Goal: Task Accomplishment & Management: Complete application form

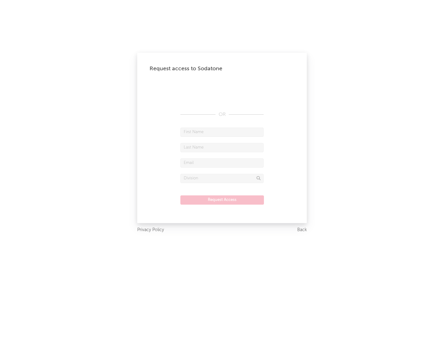
click at [222, 132] on input "text" at bounding box center [221, 132] width 83 height 9
type input "[PERSON_NAME]"
click at [222, 147] on input "text" at bounding box center [221, 147] width 83 height 9
type input "[PERSON_NAME]"
click at [222, 163] on input "text" at bounding box center [221, 162] width 83 height 9
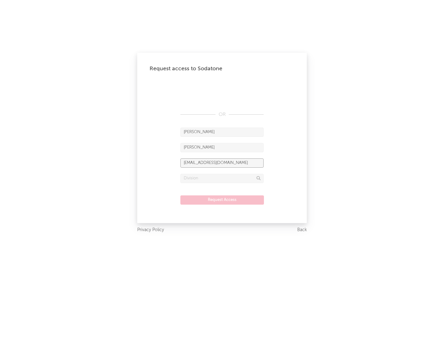
type input "[EMAIL_ADDRESS][DOMAIN_NAME]"
click at [222, 178] on input "text" at bounding box center [221, 178] width 83 height 9
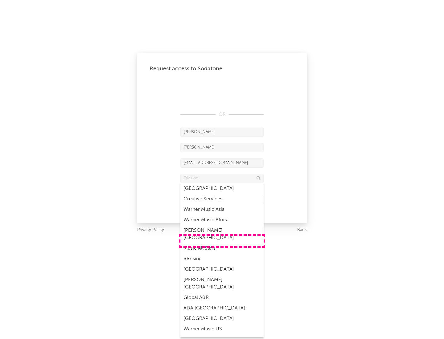
click at [222, 243] on div "Music All Stars" at bounding box center [221, 248] width 83 height 10
type input "Music All Stars"
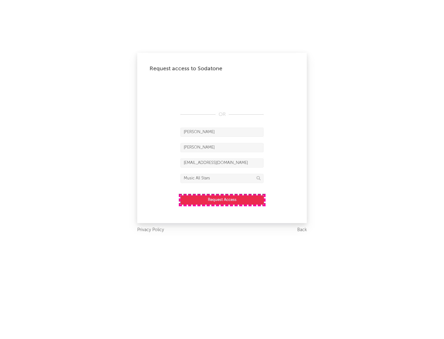
click at [222, 200] on button "Request Access" at bounding box center [222, 199] width 84 height 9
